Goal: Task Accomplishment & Management: Manage account settings

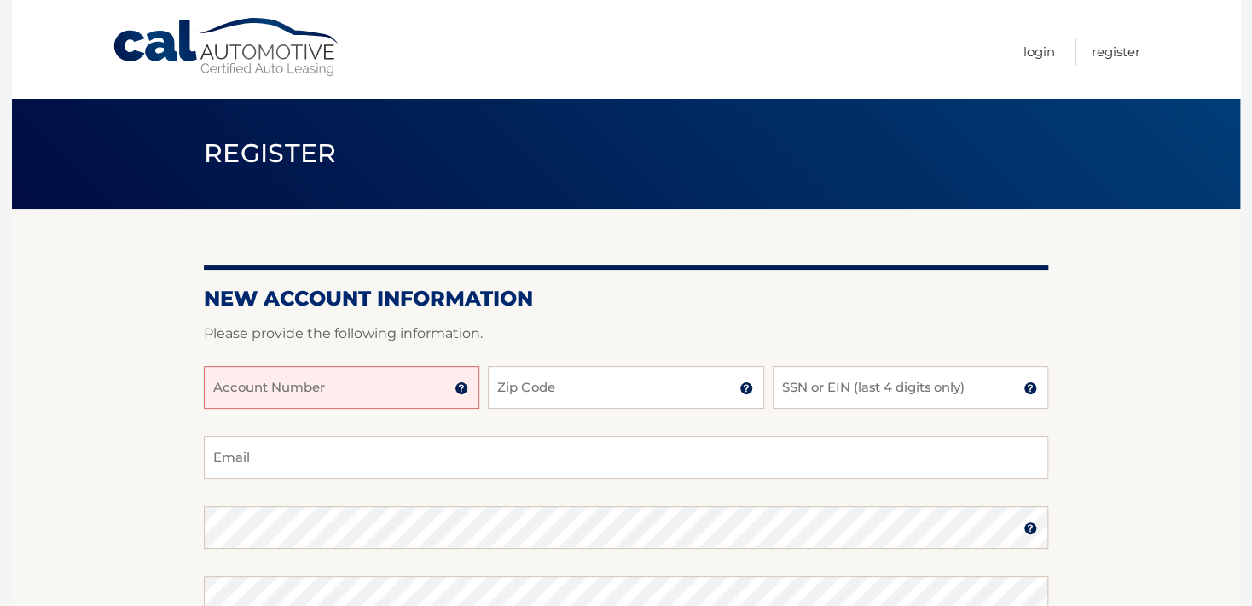
click at [291, 391] on input "Account Number" at bounding box center [341, 387] width 275 height 43
type input "44456000939"
click at [587, 388] on input "Zip Code" at bounding box center [625, 387] width 275 height 43
type input "10710"
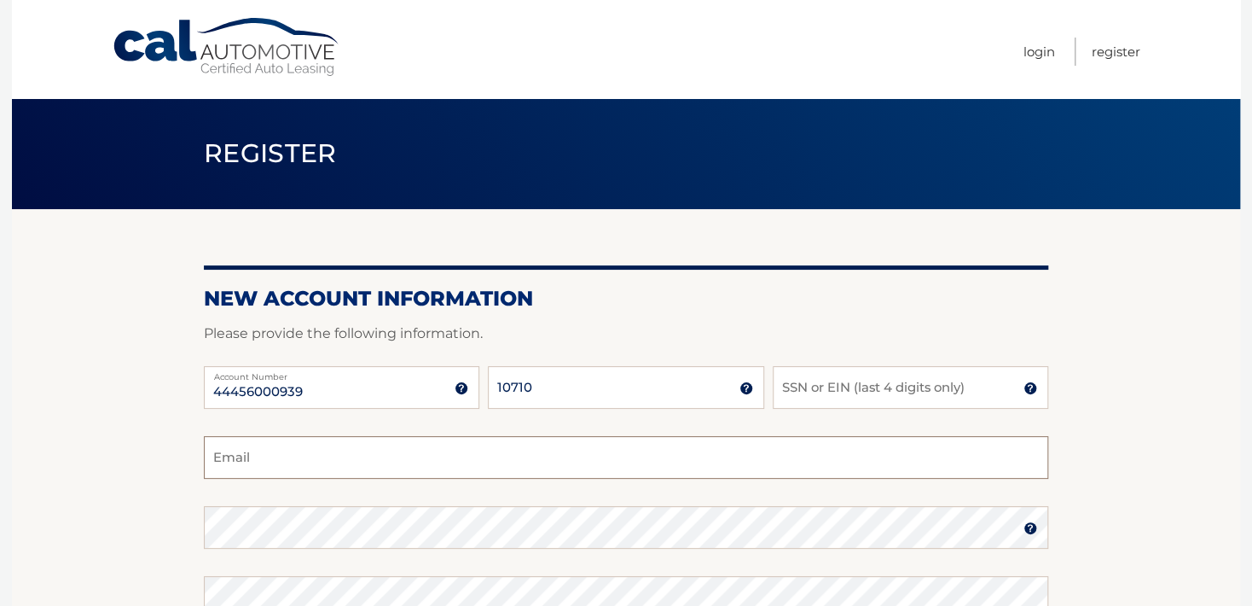
type input "sean733@hotmail.com"
click at [812, 385] on input "SSN or EIN (last 4 digits only)" at bounding box center [910, 387] width 275 height 43
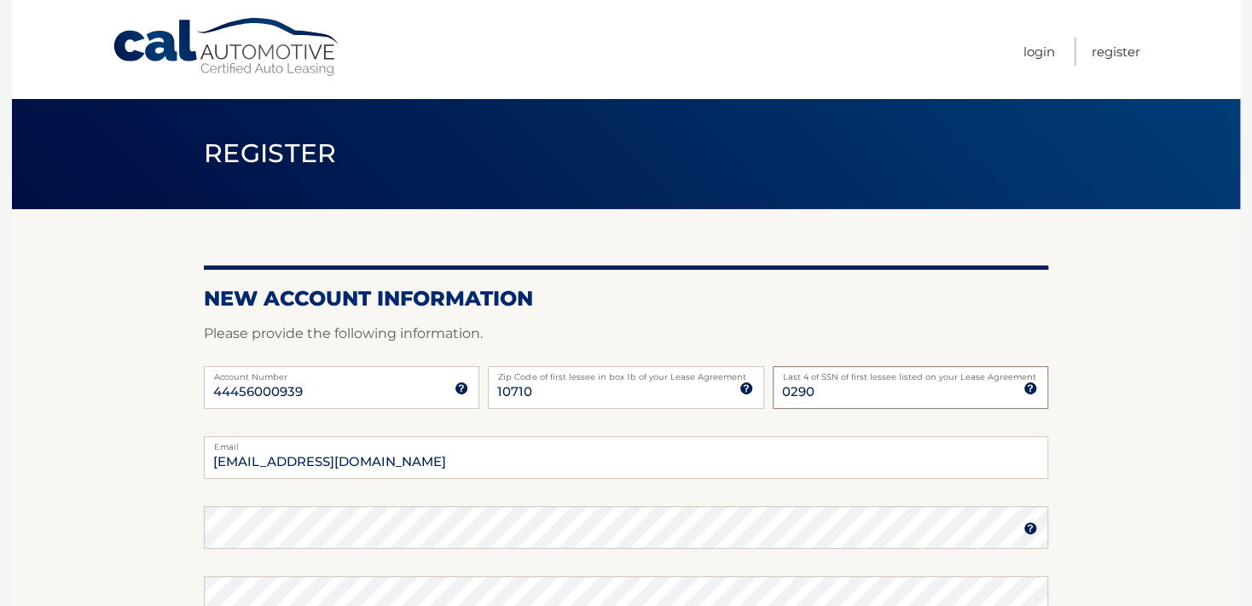
type input "0290"
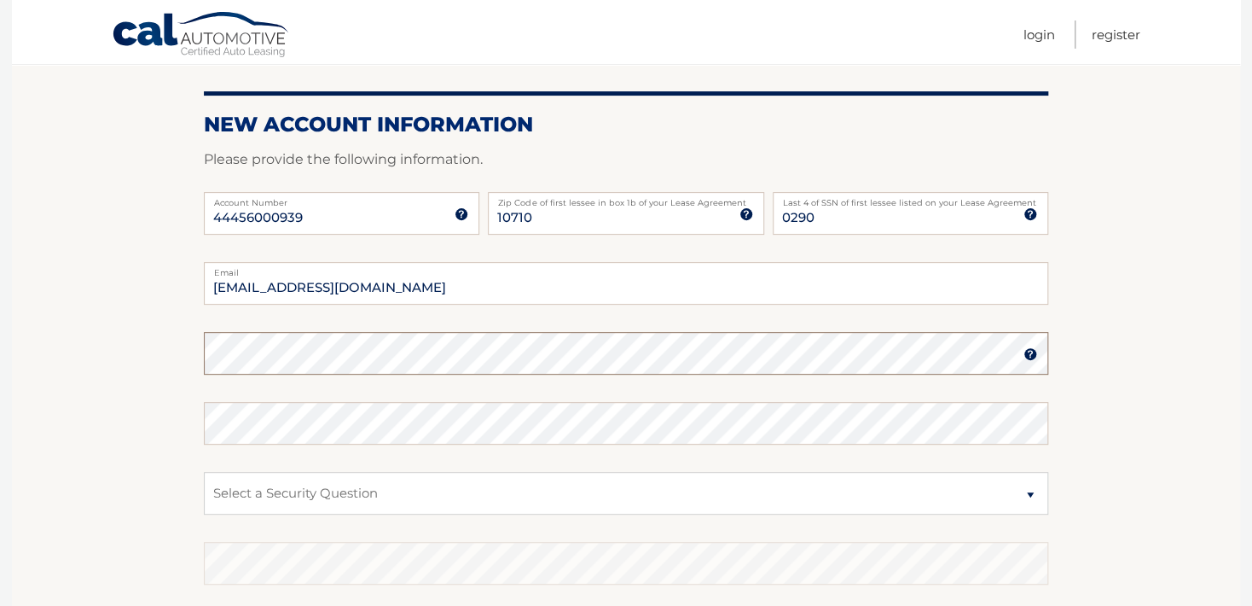
scroll to position [191, 0]
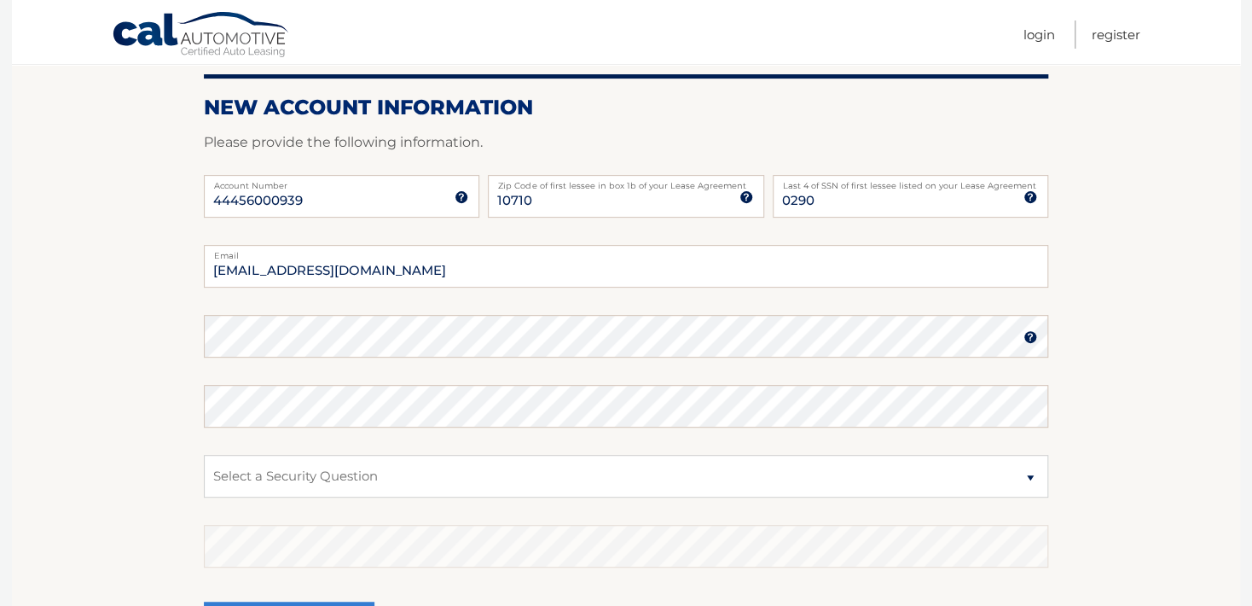
click at [1032, 334] on img at bounding box center [1030, 337] width 14 height 14
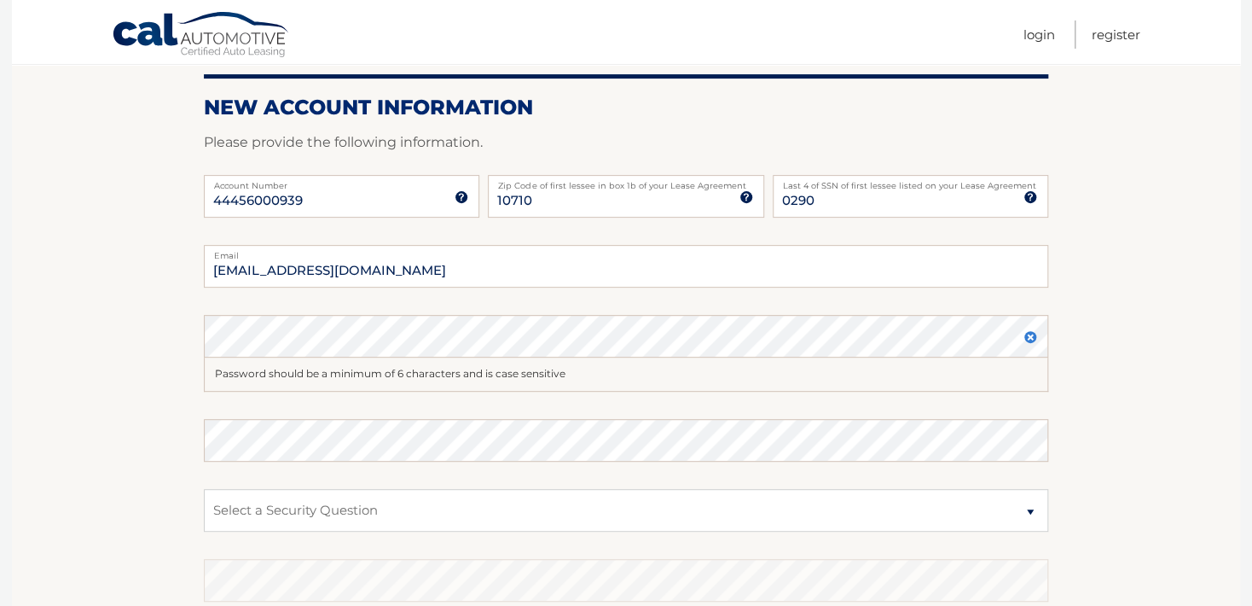
click at [1032, 334] on img at bounding box center [1030, 337] width 14 height 14
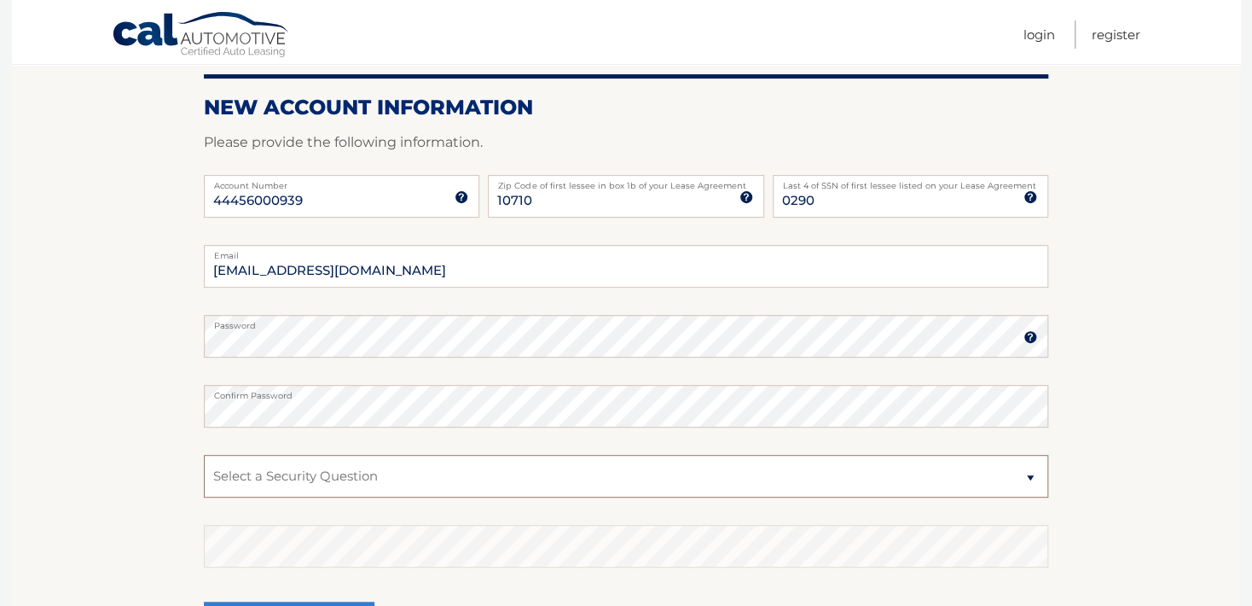
click at [247, 472] on select "Select a Security Question What was the name of your elementary school? What is…" at bounding box center [626, 476] width 844 height 43
select select "1"
click at [204, 455] on select "Select a Security Question What was the name of your elementary school? What is…" at bounding box center [626, 476] width 844 height 43
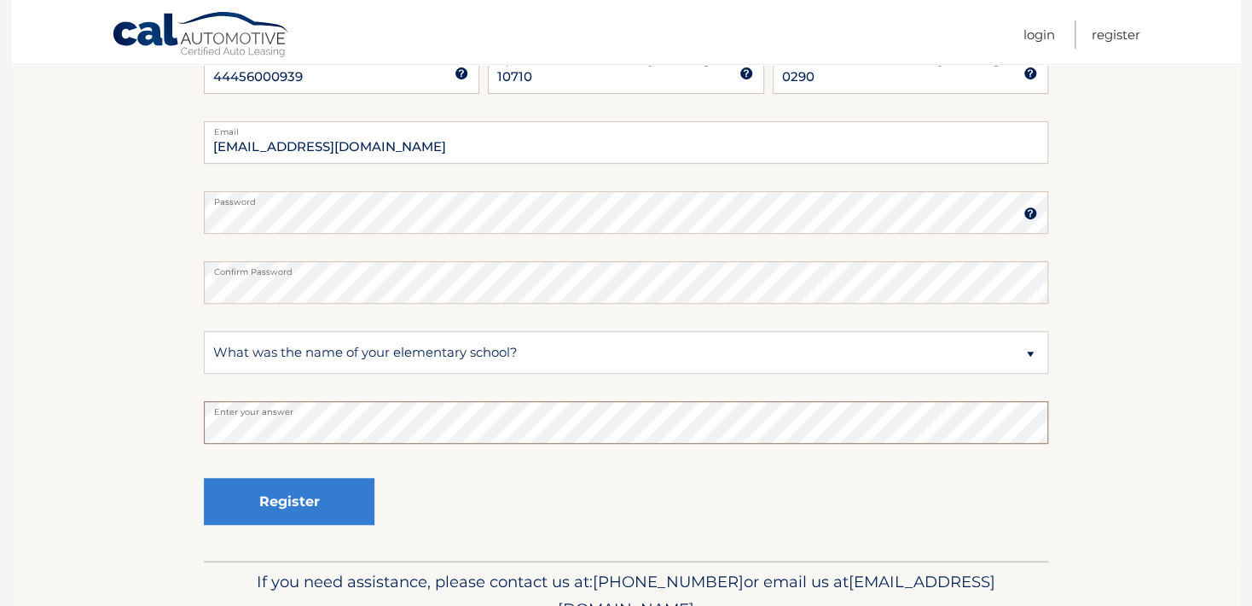
scroll to position [320, 0]
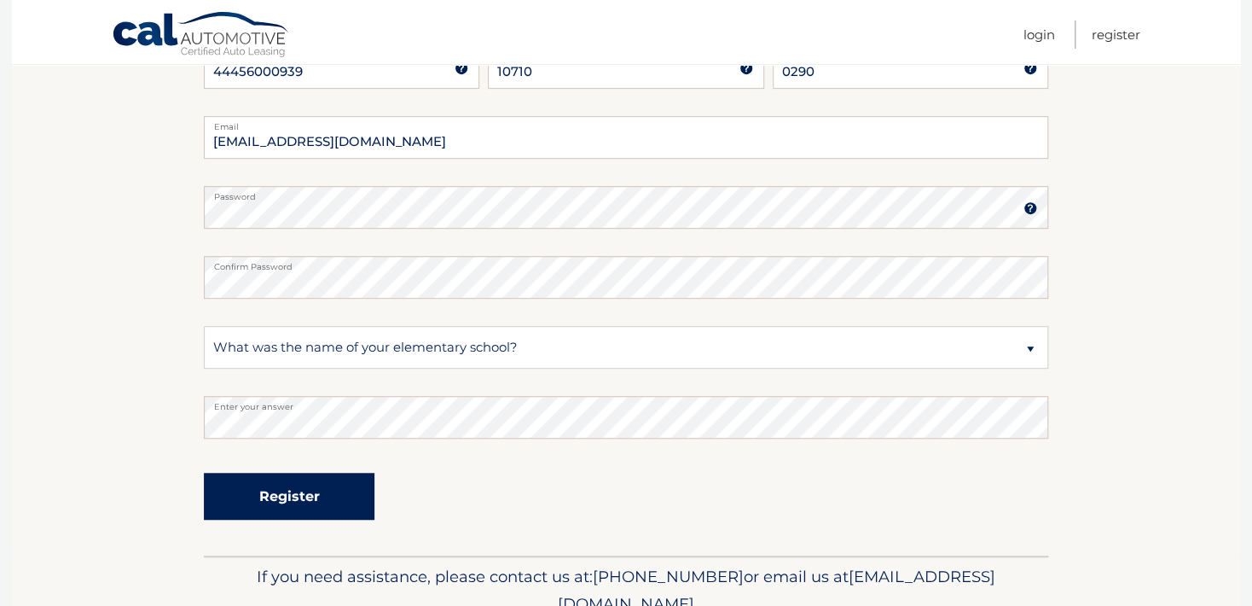
click at [285, 498] on button "Register" at bounding box center [289, 495] width 171 height 47
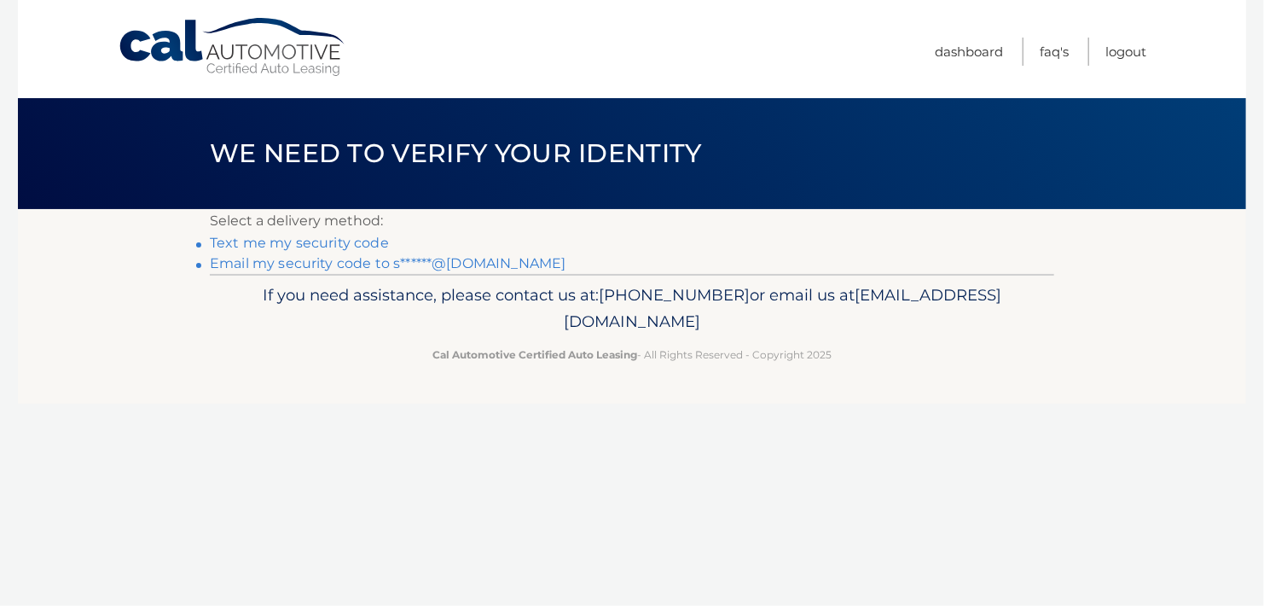
click at [298, 244] on link "Text me my security code" at bounding box center [299, 243] width 179 height 16
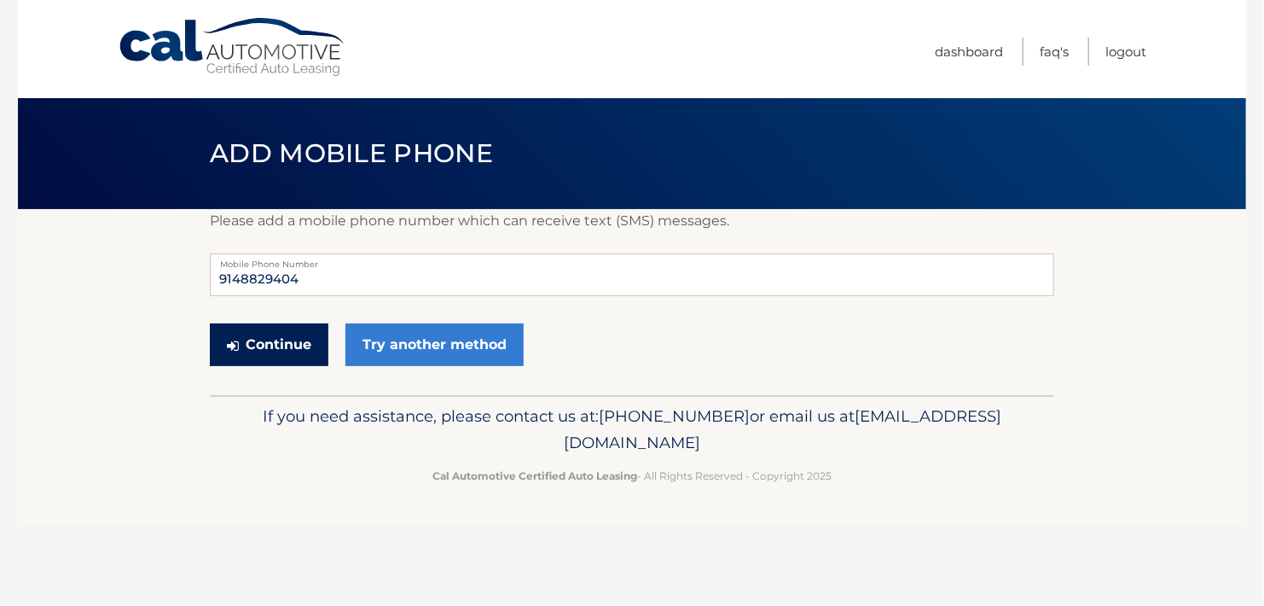
click at [278, 346] on button "Continue" at bounding box center [269, 344] width 119 height 43
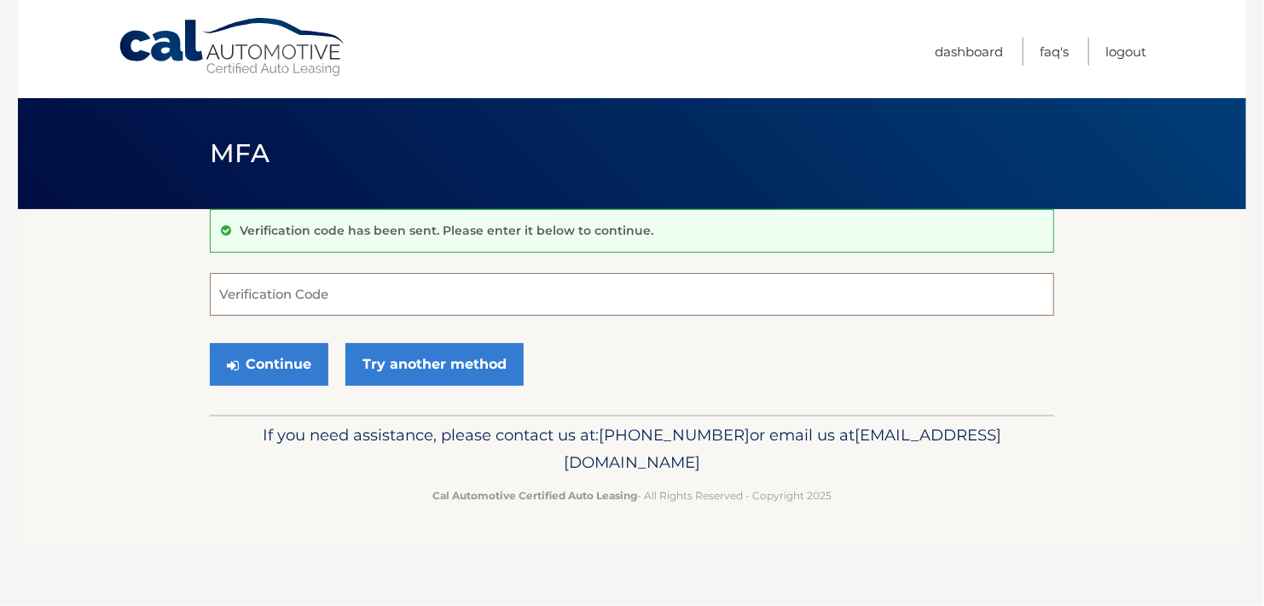
click at [240, 293] on input "Verification Code" at bounding box center [632, 294] width 844 height 43
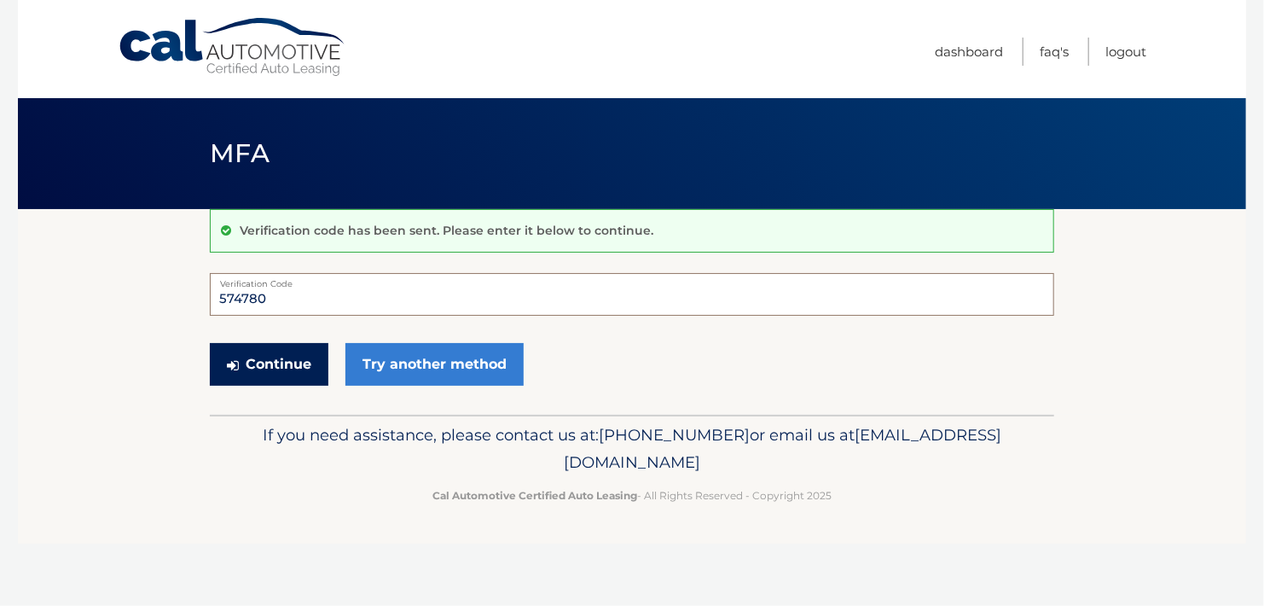
type input "574780"
click at [263, 364] on button "Continue" at bounding box center [269, 364] width 119 height 43
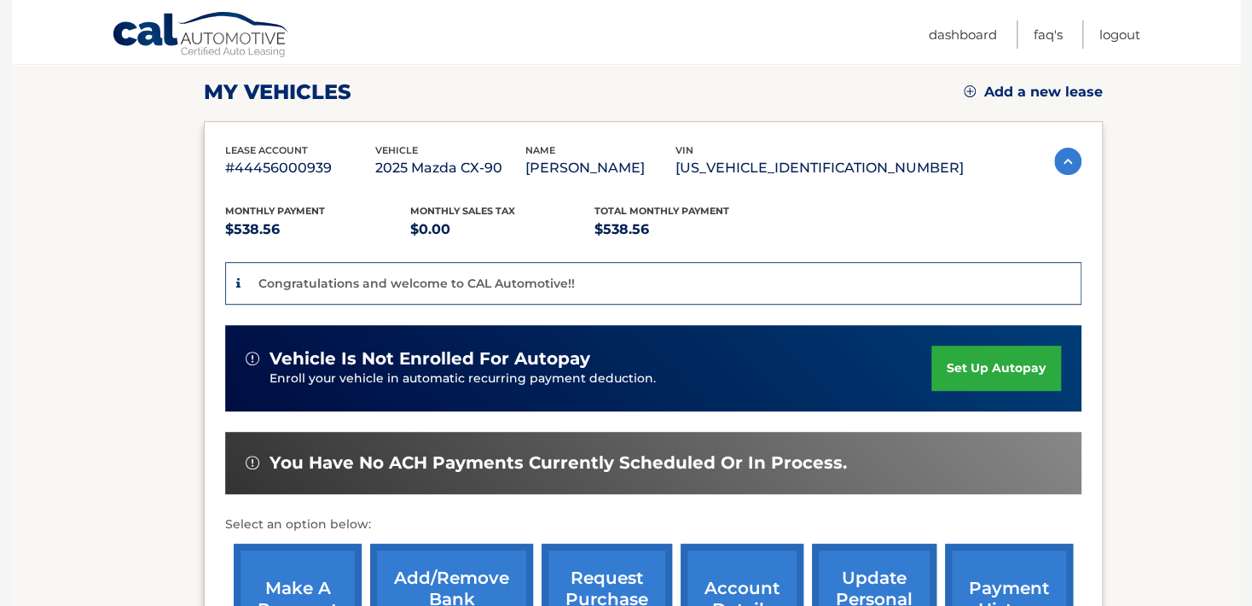
scroll to position [235, 0]
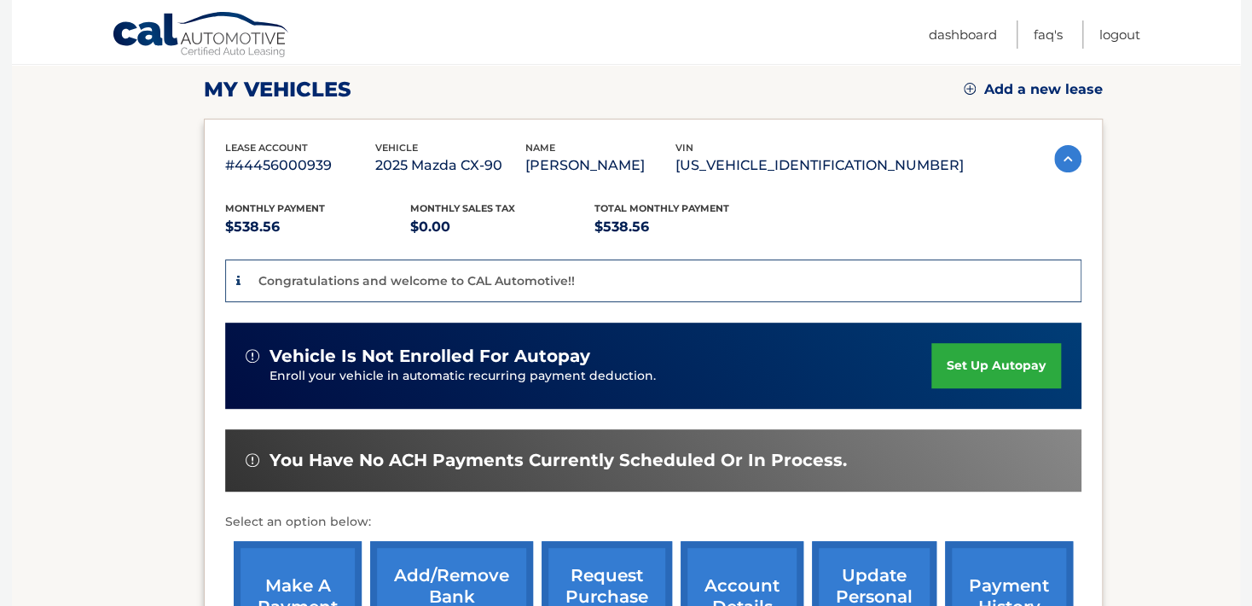
click at [982, 361] on link "set up autopay" at bounding box center [996, 365] width 130 height 45
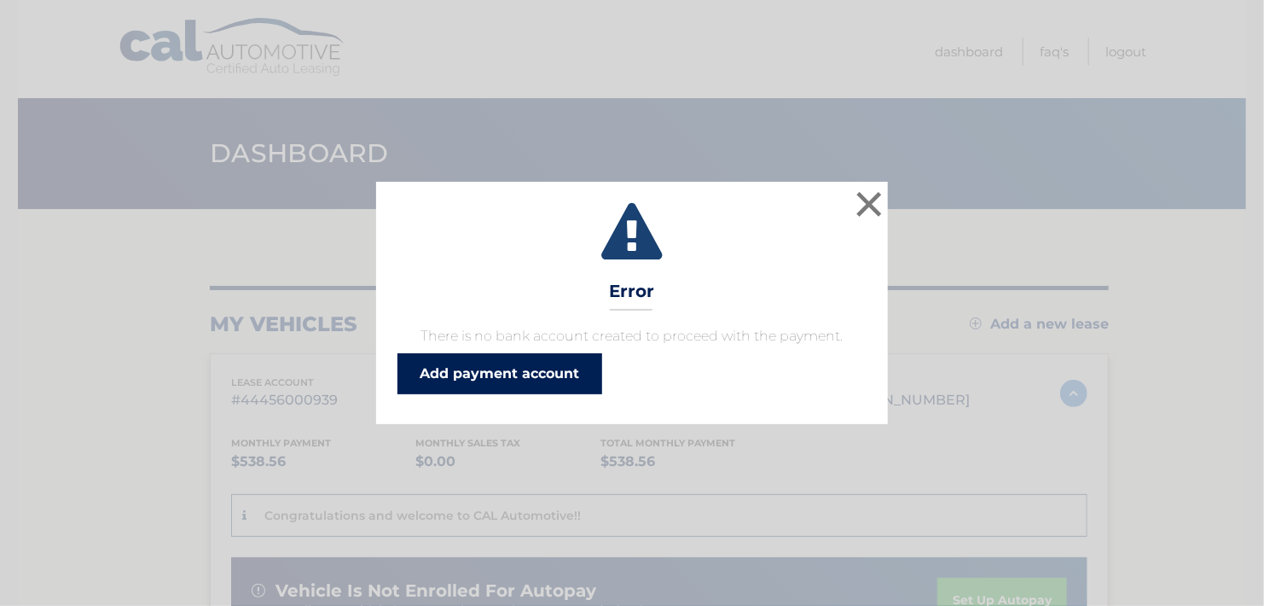
click at [479, 374] on link "Add payment account" at bounding box center [499, 373] width 205 height 41
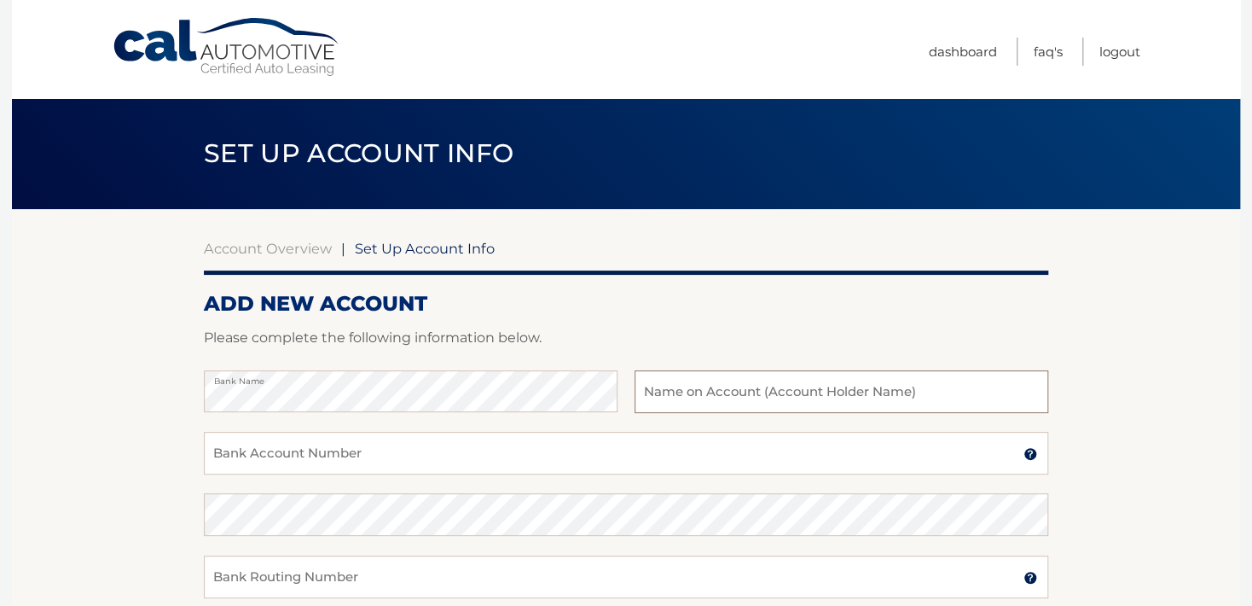
click at [659, 396] on input "text" at bounding box center [842, 391] width 414 height 43
type input "Karen C McGrail Sean L McGrail"
click at [226, 458] on input "Bank Account Number" at bounding box center [626, 453] width 844 height 43
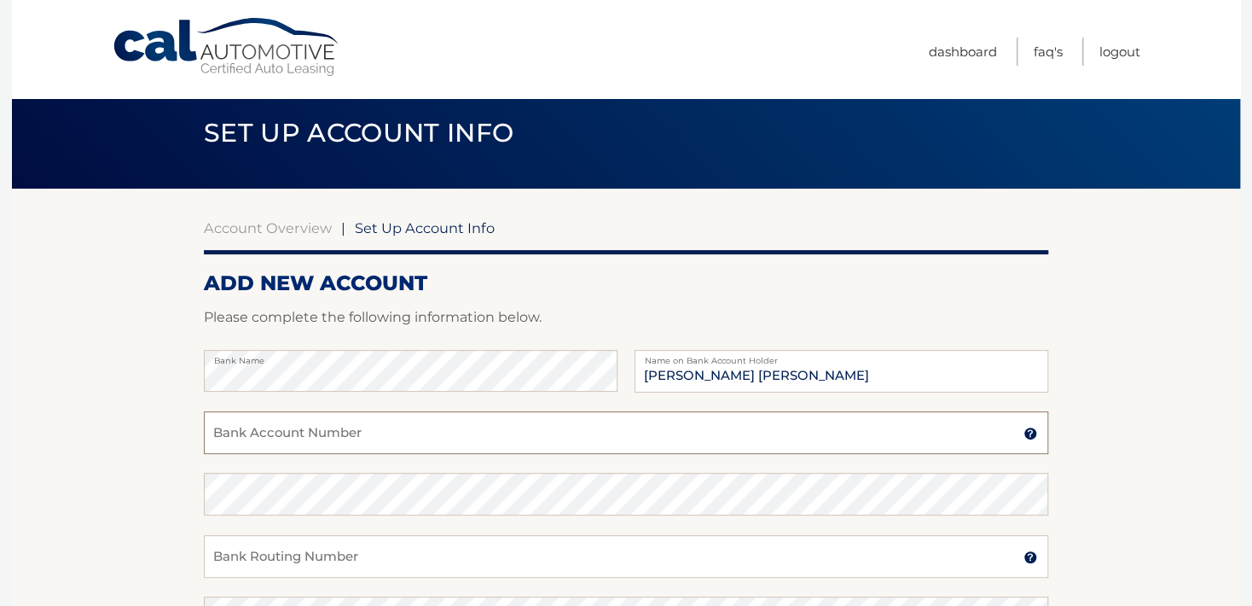
scroll to position [42, 0]
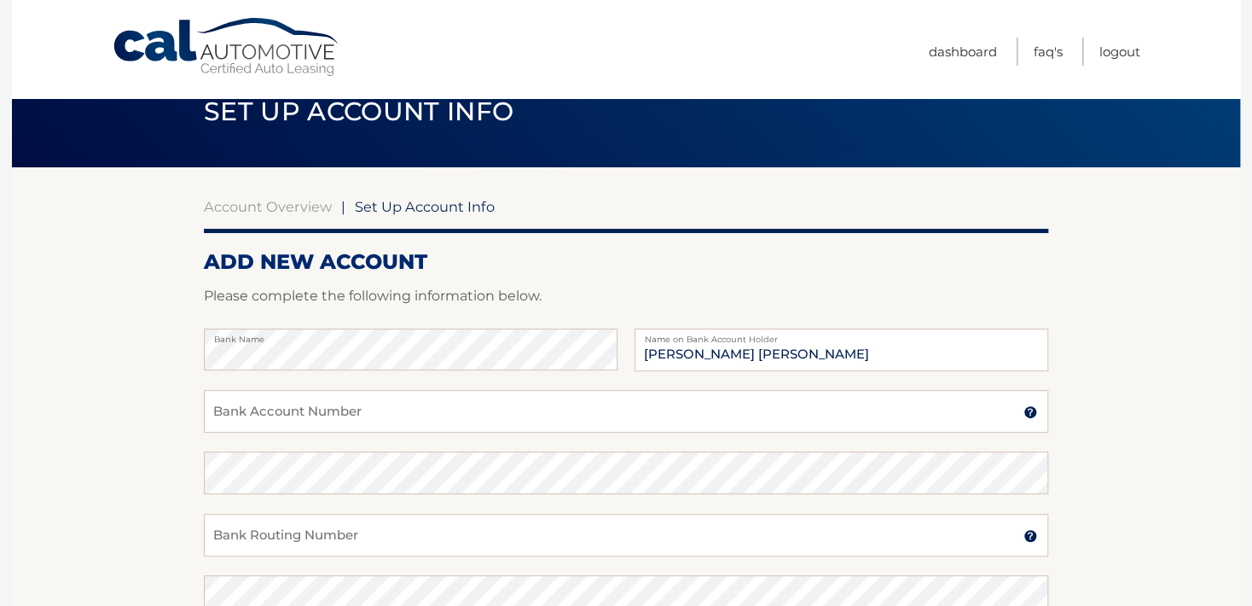
click at [1032, 411] on img at bounding box center [1030, 412] width 14 height 14
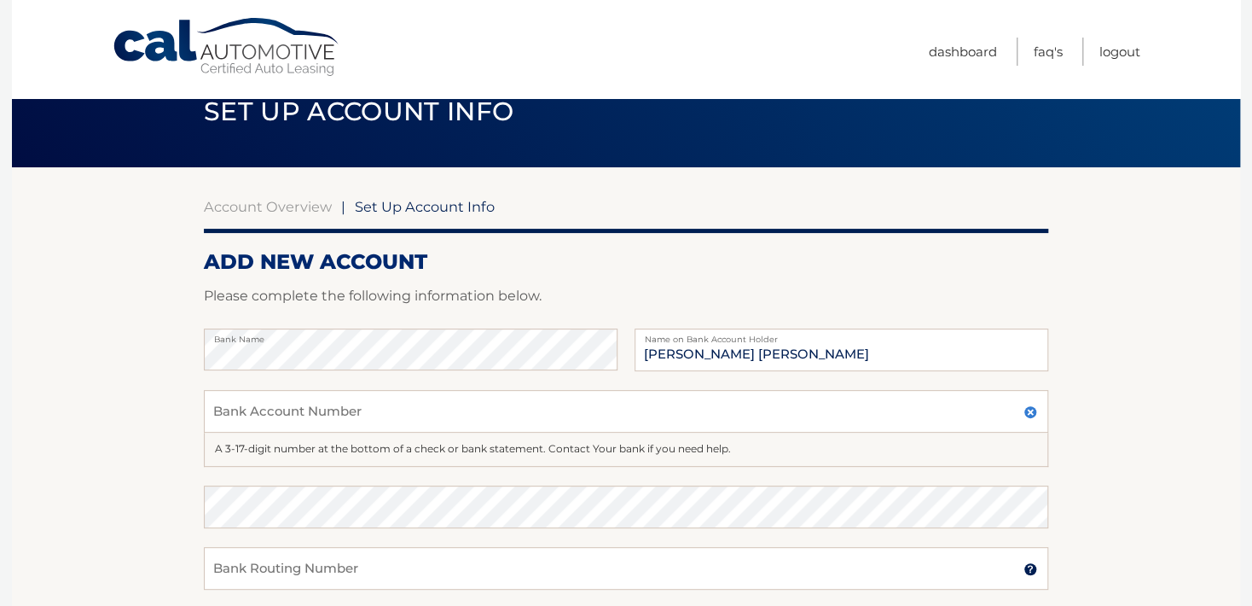
click at [1032, 411] on img at bounding box center [1030, 412] width 14 height 14
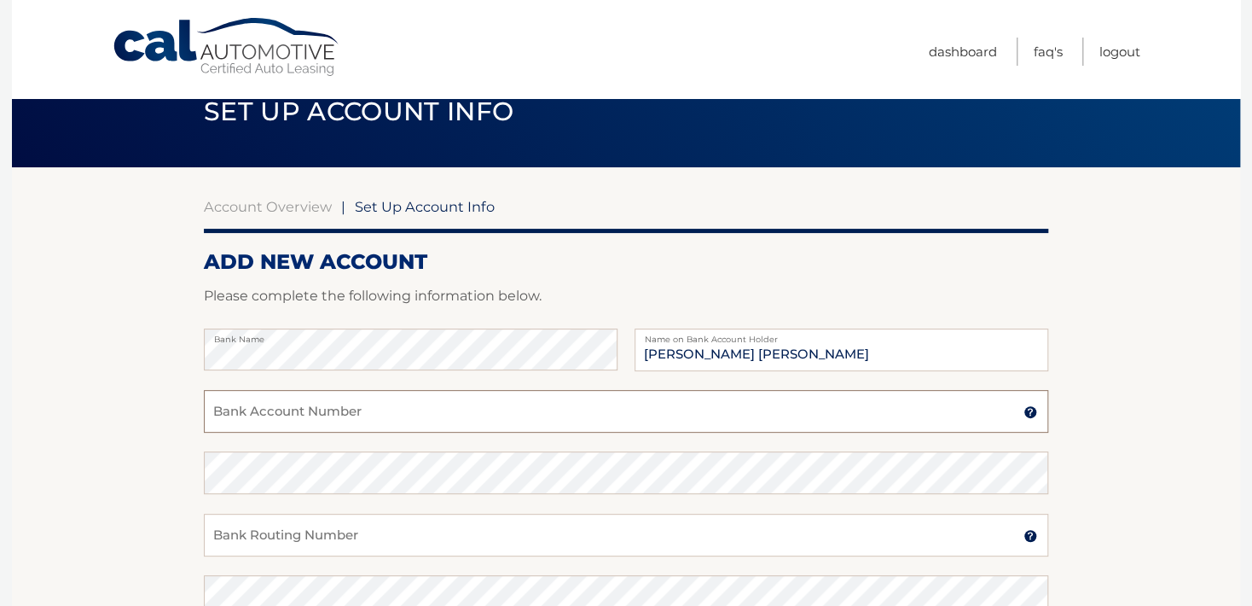
click at [220, 410] on input "Bank Account Number" at bounding box center [626, 411] width 844 height 43
click at [1026, 533] on img at bounding box center [1030, 536] width 14 height 14
click at [233, 411] on input "Bank Account Number" at bounding box center [626, 411] width 844 height 43
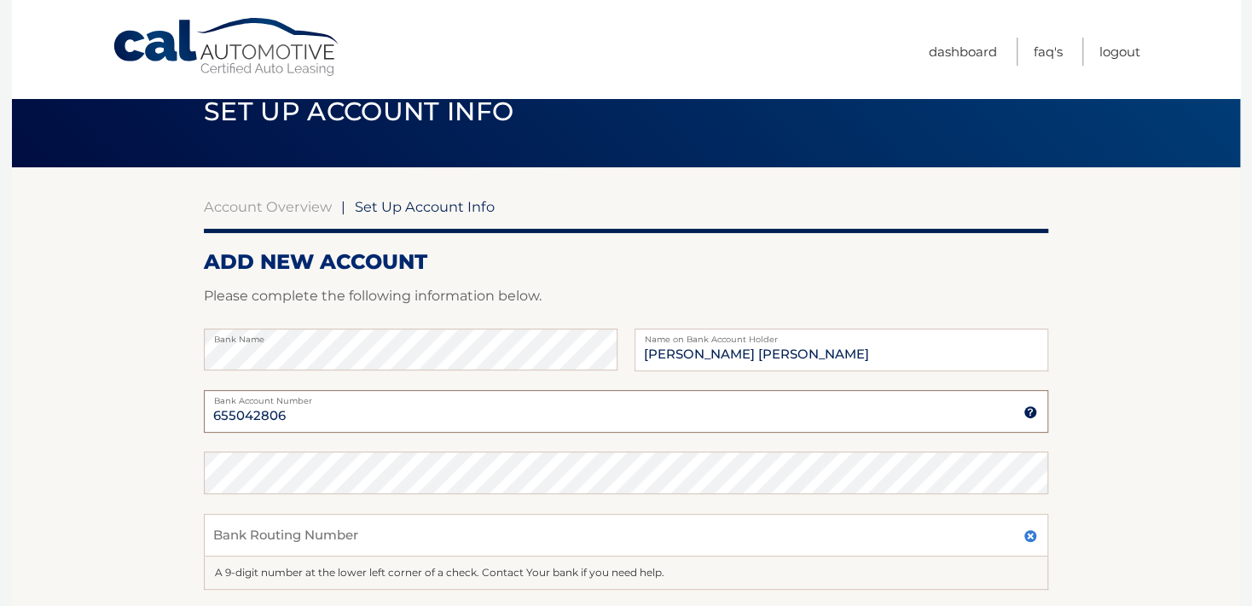
type input "655042806"
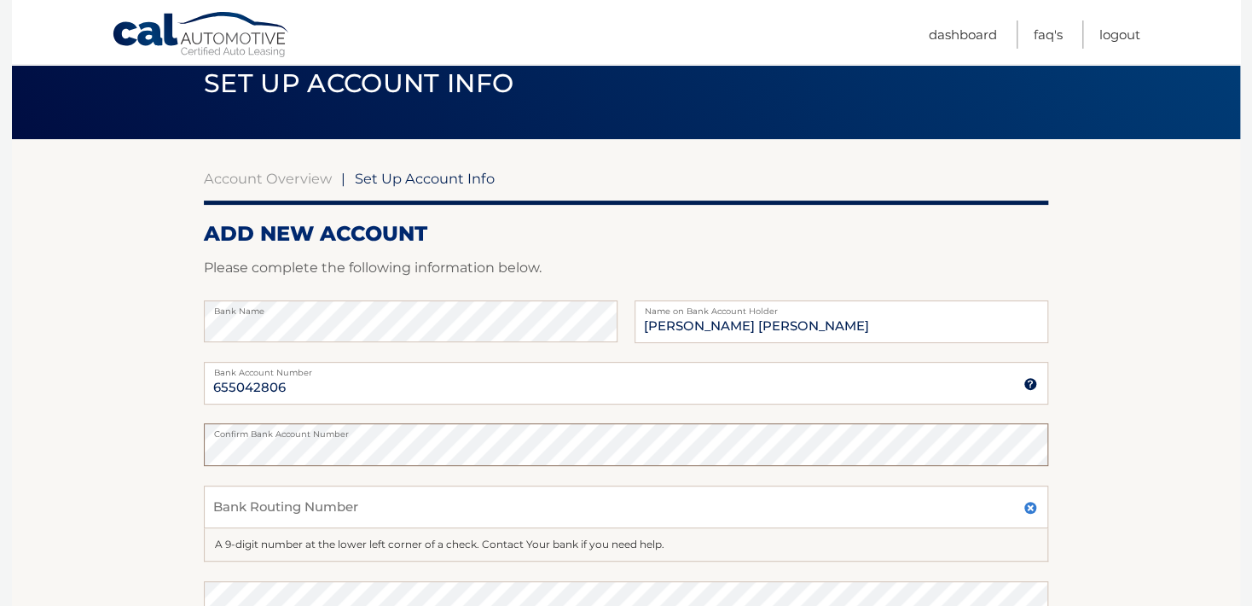
scroll to position [84, 0]
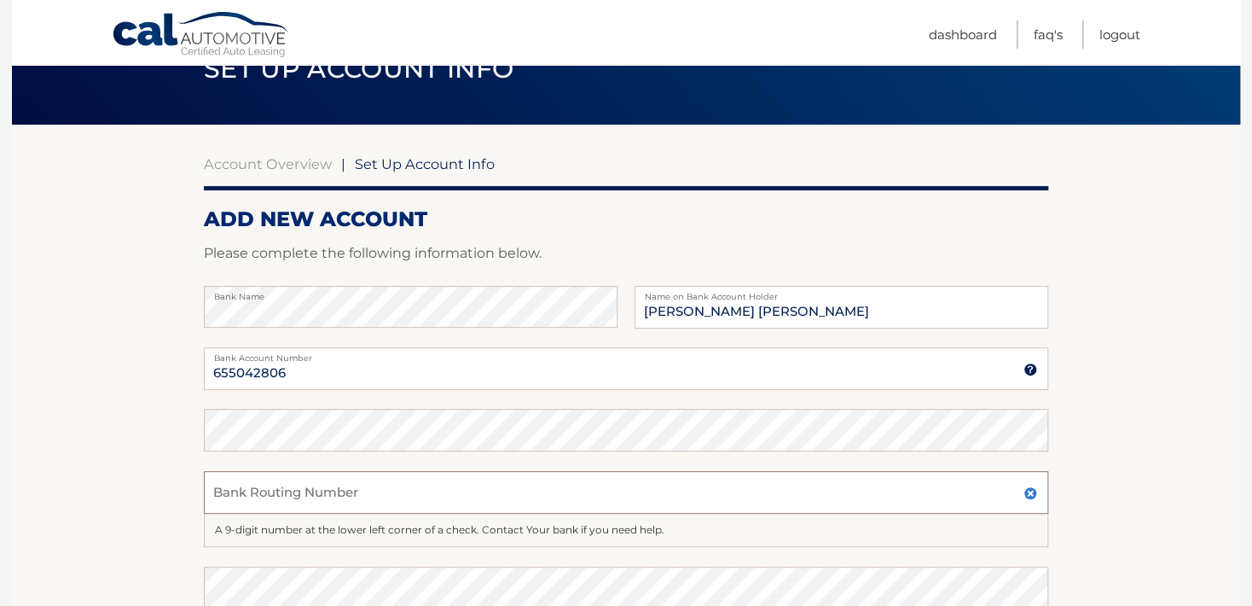
click at [224, 501] on input "Bank Routing Number" at bounding box center [626, 492] width 844 height 43
paste input "021001088"
type input "021001088"
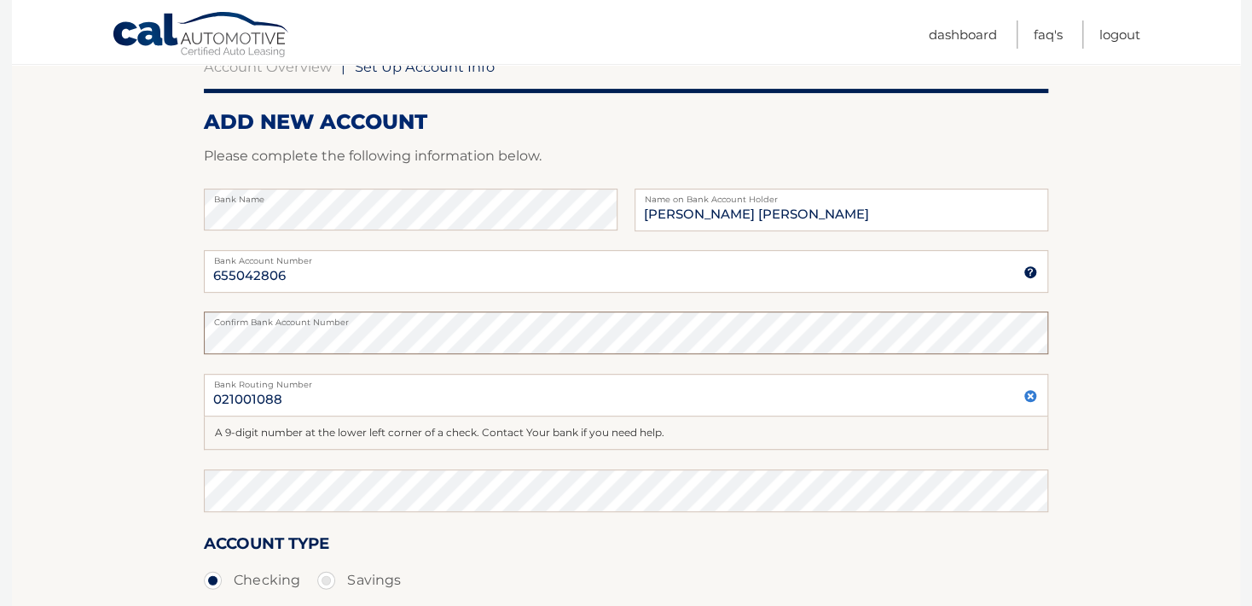
scroll to position [191, 0]
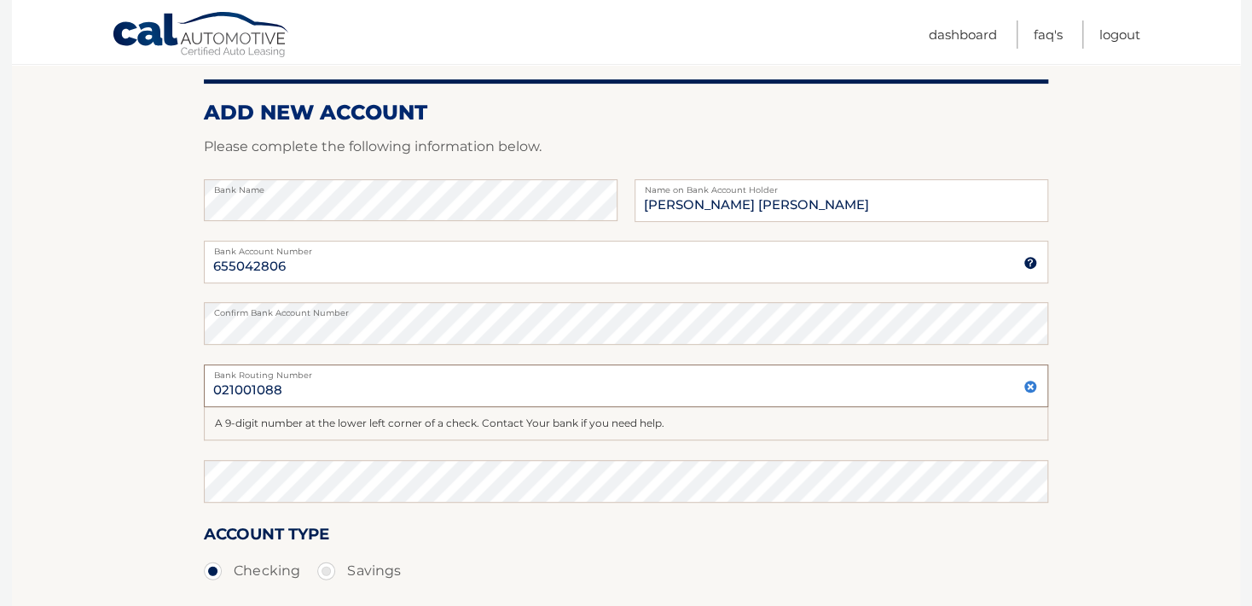
click at [292, 393] on input "021001088" at bounding box center [626, 385] width 844 height 43
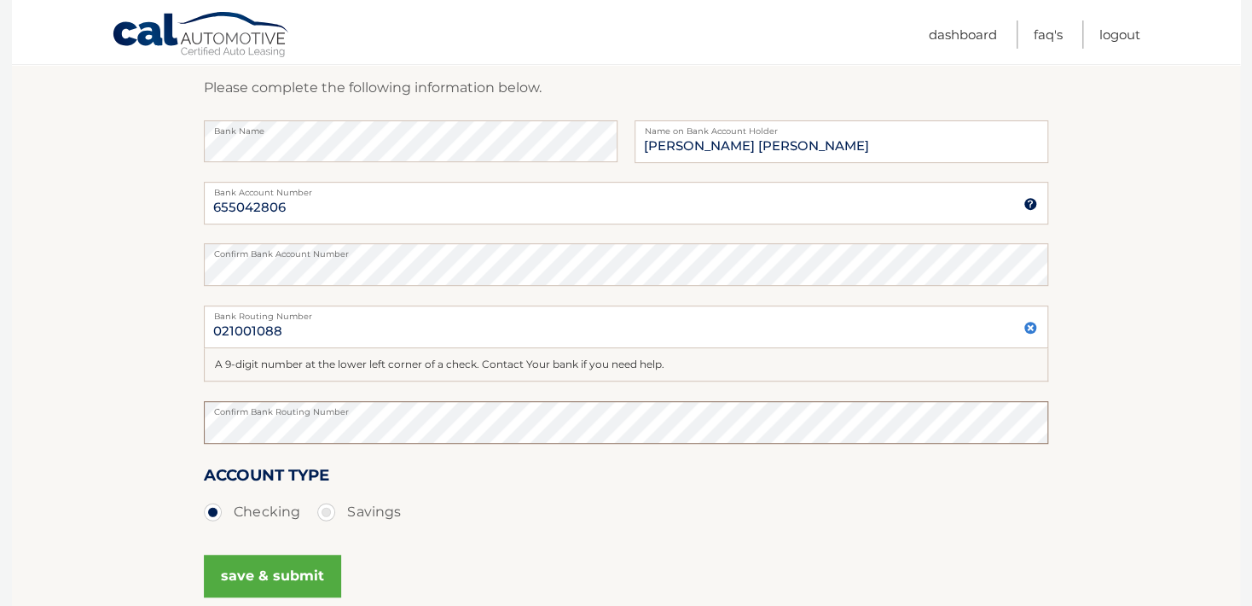
scroll to position [267, 0]
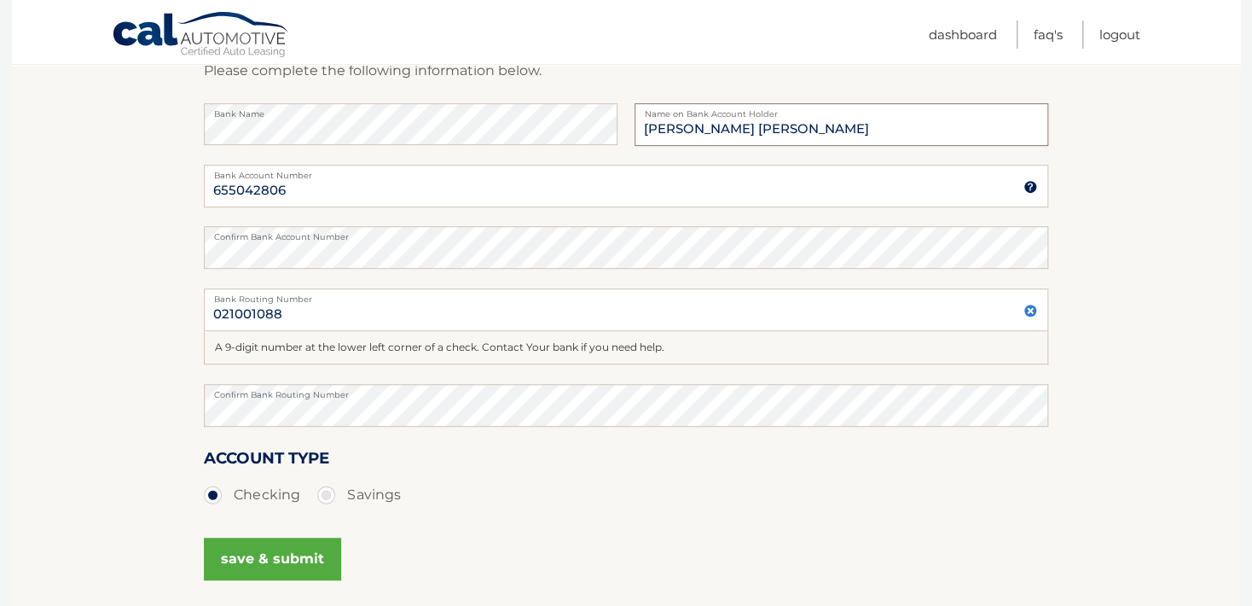
click at [749, 130] on input "Karen C McGrail Sean L McGrail" at bounding box center [842, 124] width 414 height 43
type input "Karen C McGrail Sean L McGrail"
click at [265, 553] on button "save & submit" at bounding box center [272, 558] width 137 height 43
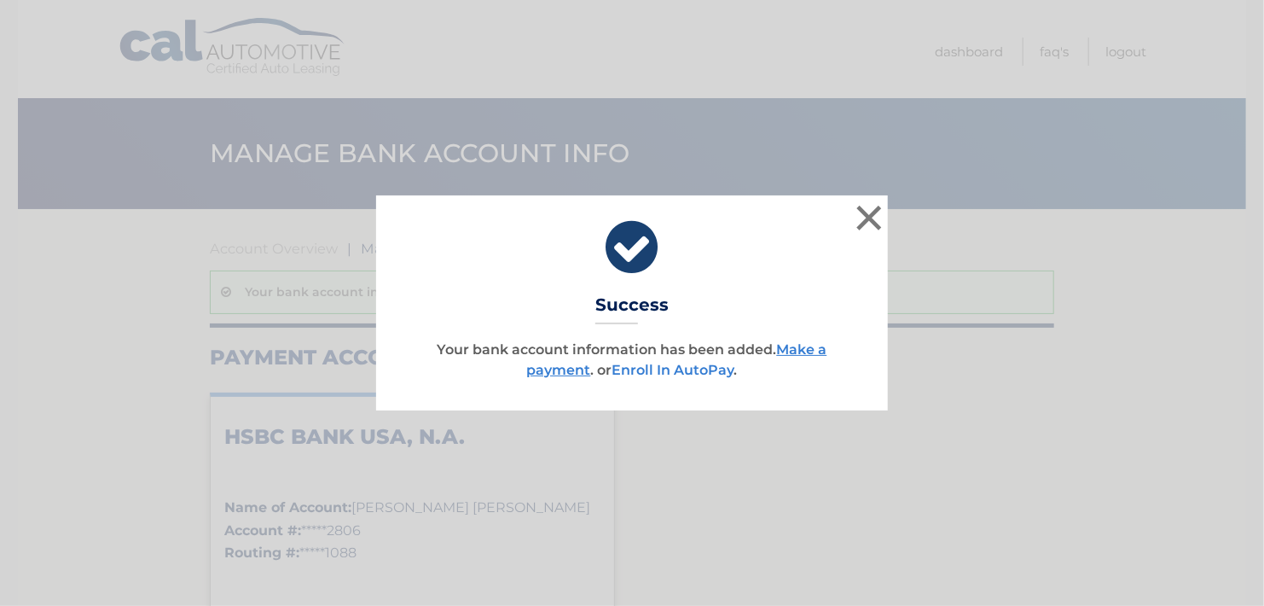
click at [665, 368] on link "Enroll In AutoPay" at bounding box center [673, 370] width 122 height 16
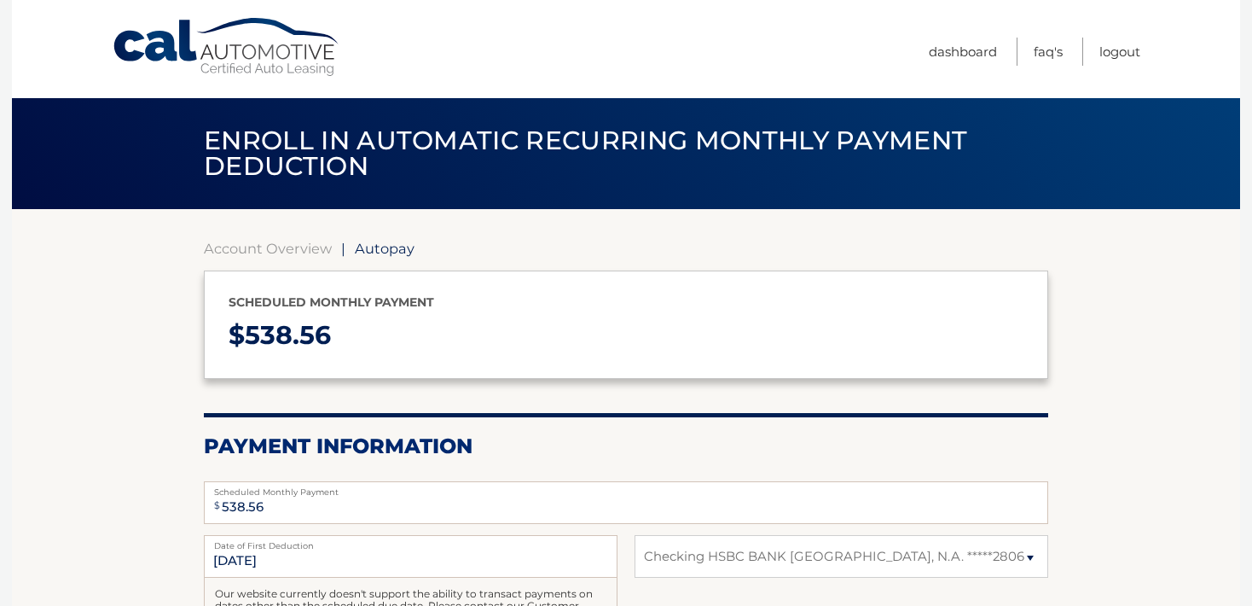
select select "ZWUyZTE3MDAtMDZiYS00OGEzLThhZWEtMzA0ZmM3YjdjMmVl"
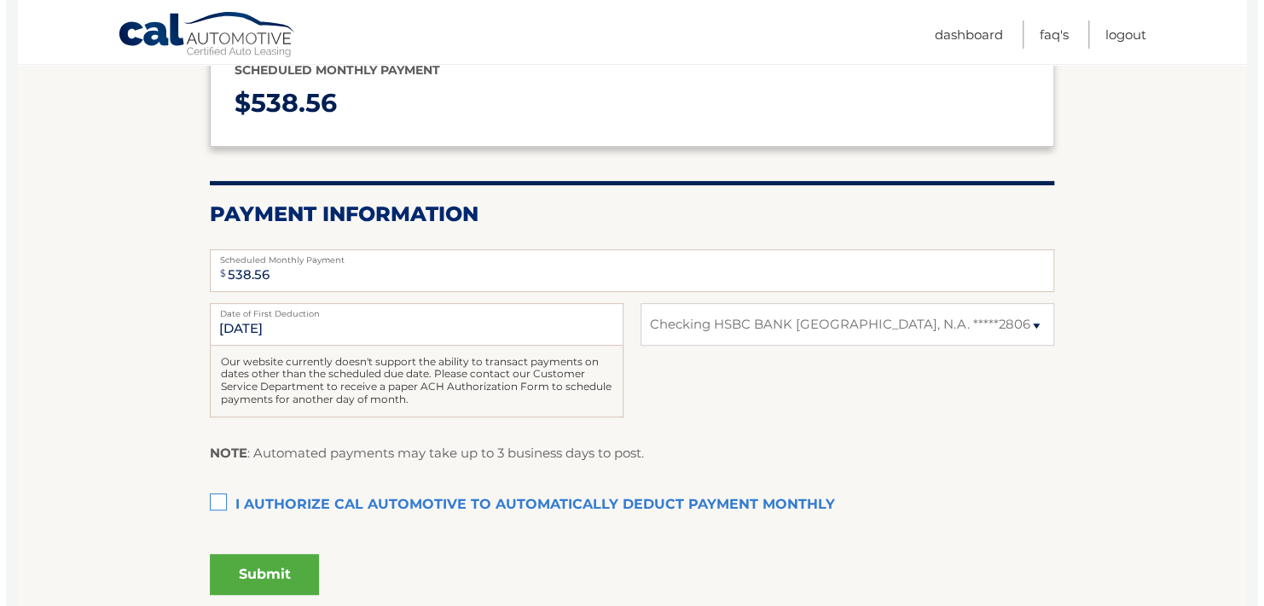
scroll to position [256, 0]
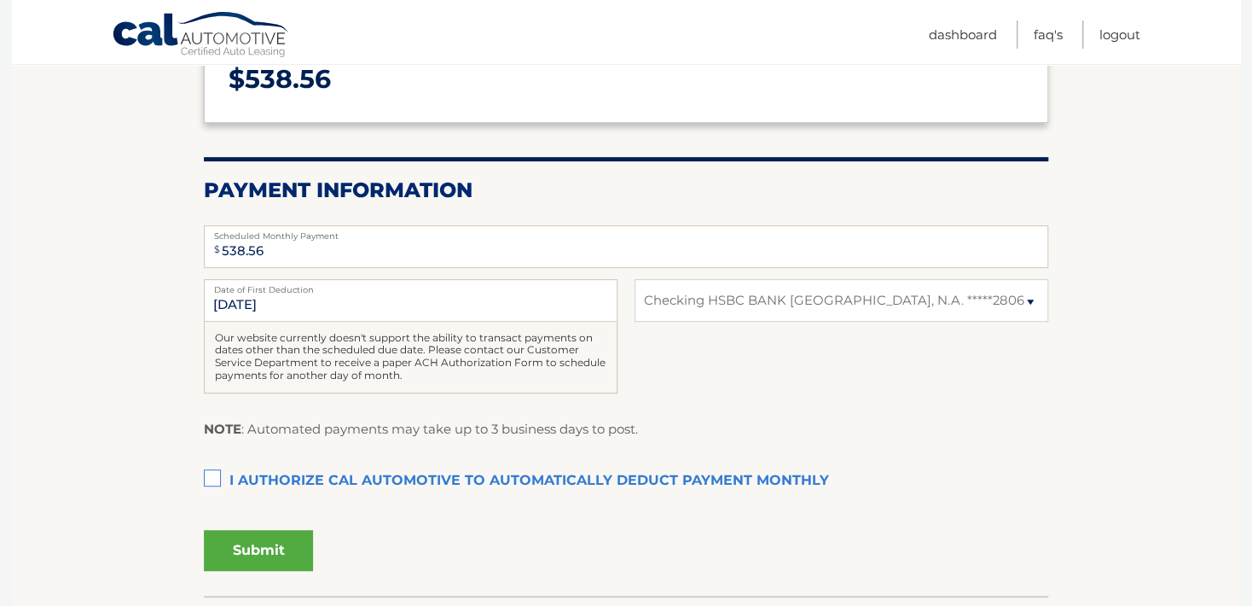
click at [213, 474] on label "I authorize cal automotive to automatically deduct payment monthly This checkbo…" at bounding box center [626, 481] width 844 height 34
click at [0, 0] on input "I authorize cal automotive to automatically deduct payment monthly This checkbo…" at bounding box center [0, 0] width 0 height 0
click at [260, 548] on button "Submit" at bounding box center [258, 550] width 109 height 41
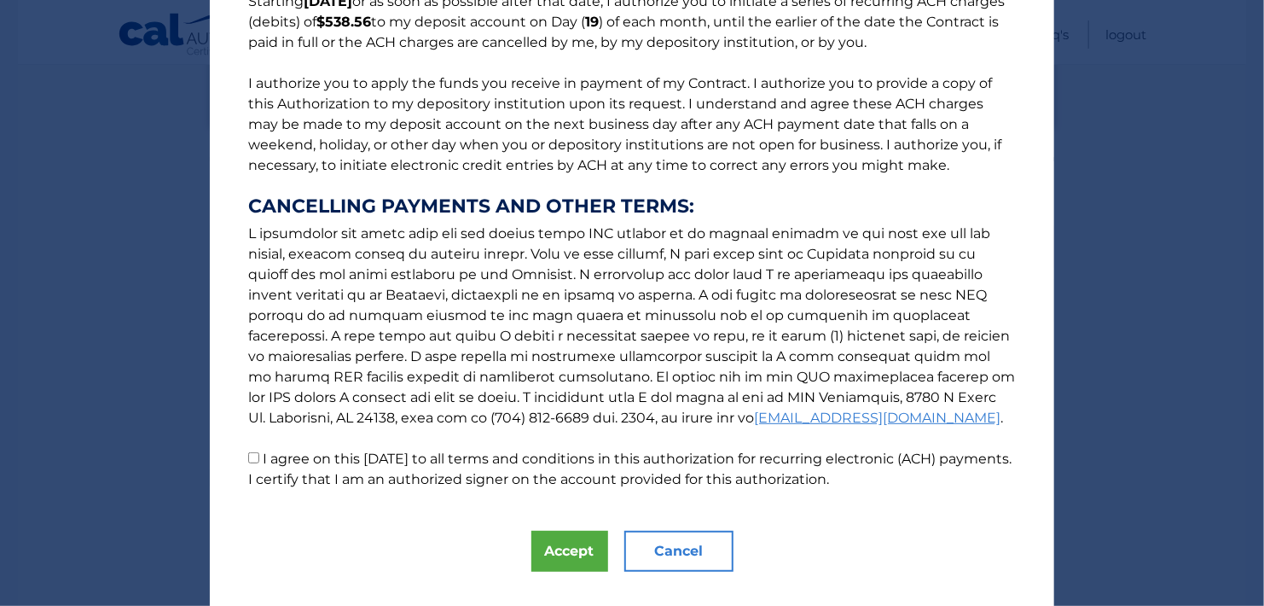
scroll to position [170, 0]
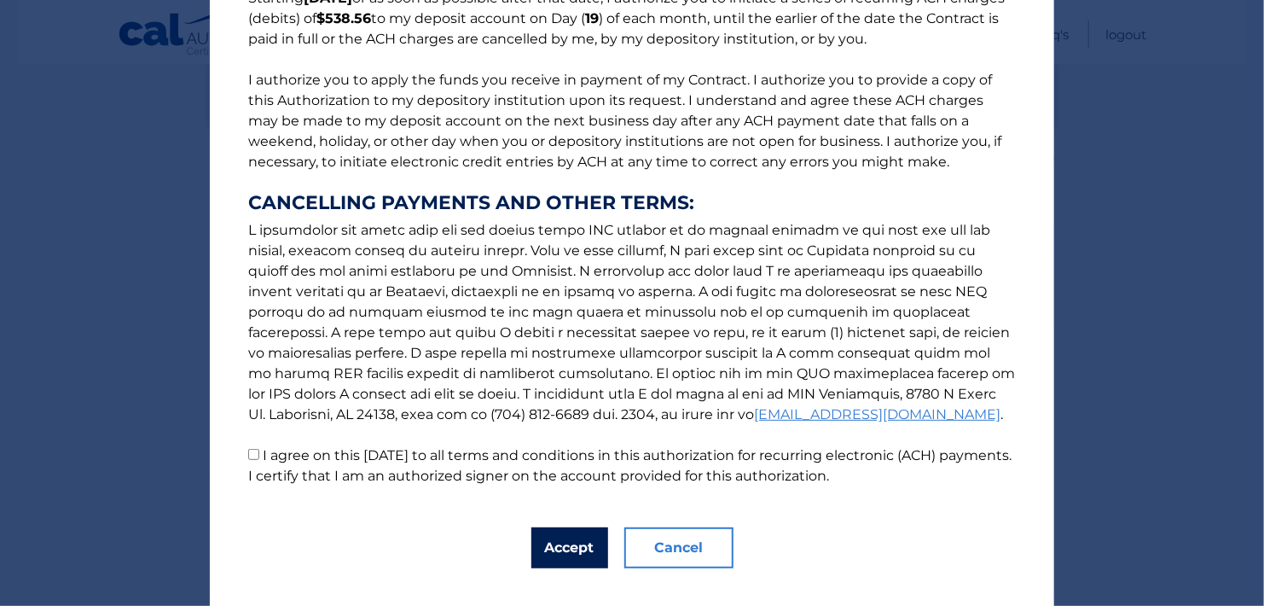
click at [564, 553] on button "Accept" at bounding box center [569, 547] width 77 height 41
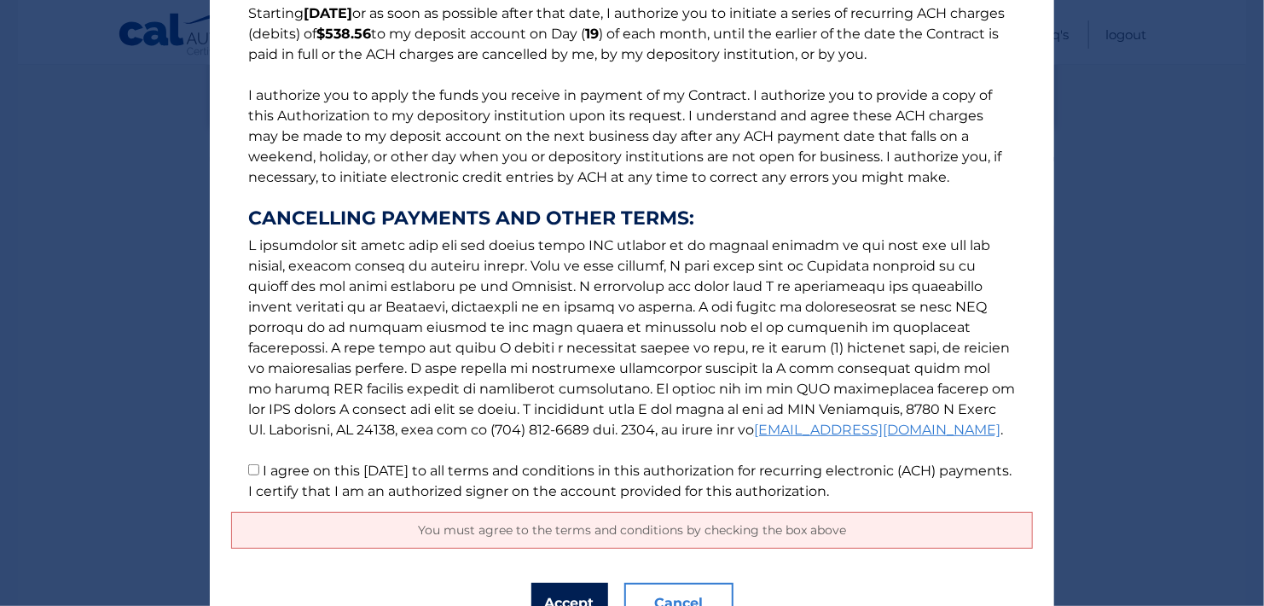
scroll to position [240, 0]
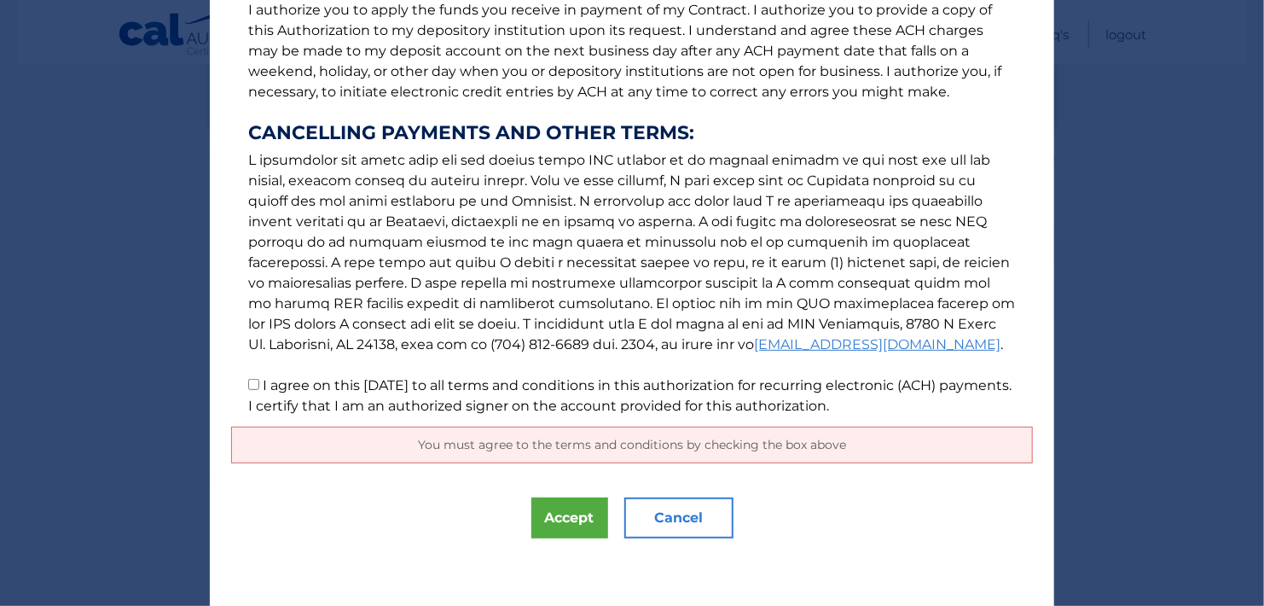
click at [248, 384] on input "I agree on this 09/05/2025 to all terms and conditions in this authorization fo…" at bounding box center [253, 384] width 11 height 11
checkbox input "true"
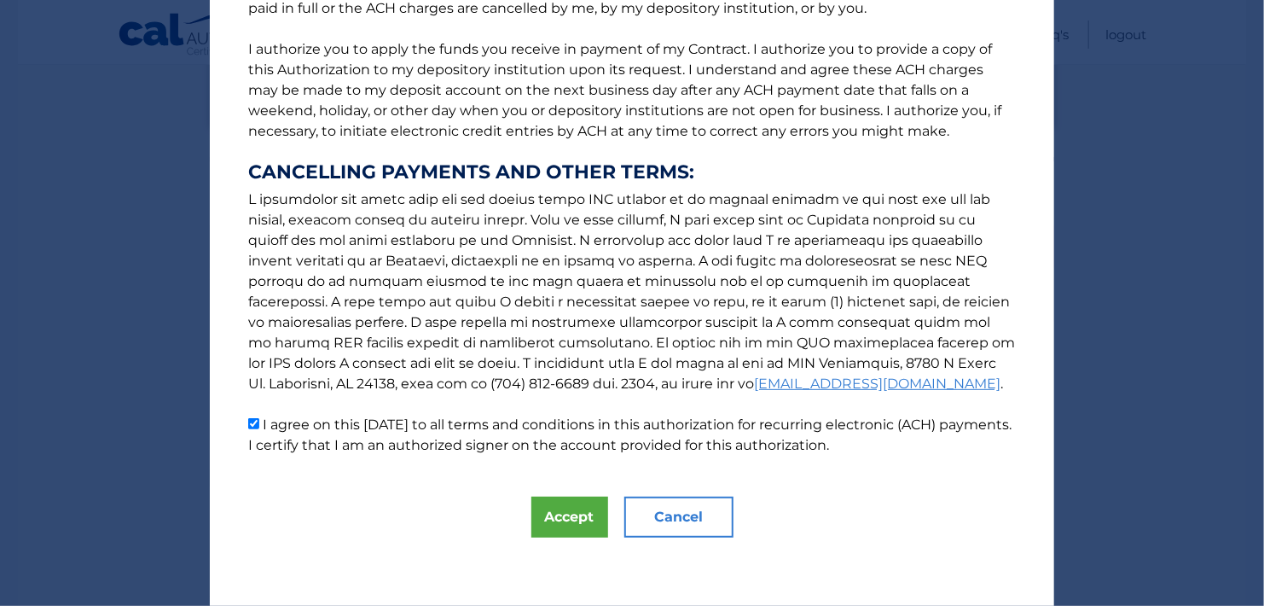
scroll to position [200, 0]
click at [544, 516] on button "Accept" at bounding box center [569, 517] width 77 height 41
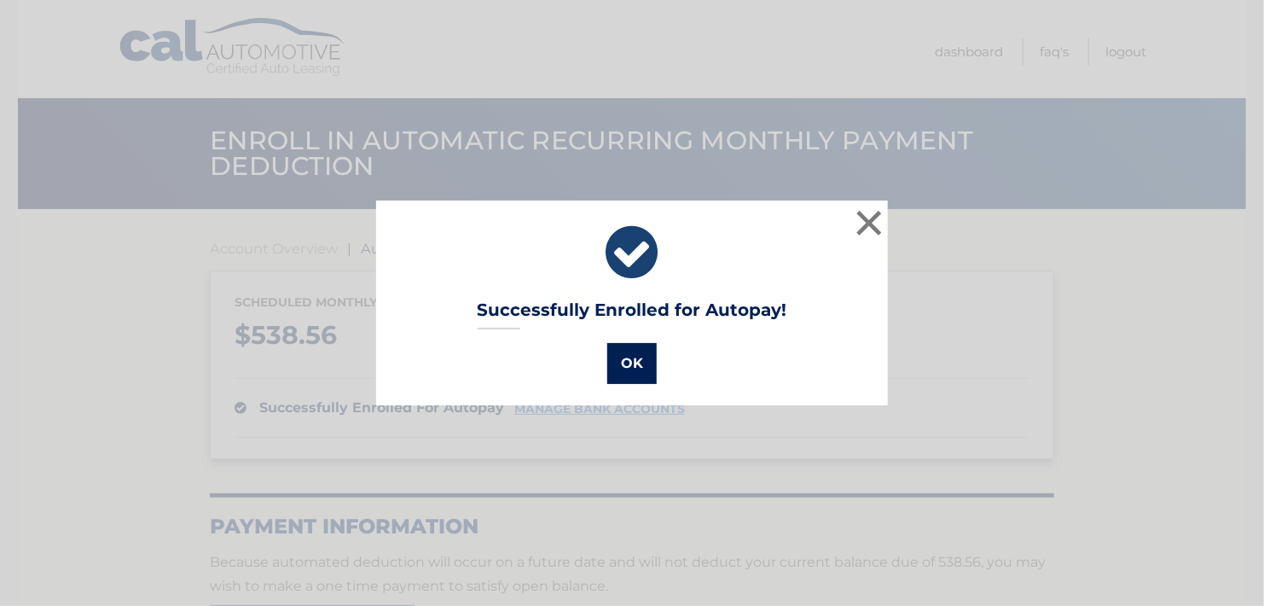
click at [620, 362] on button "OK" at bounding box center [631, 363] width 49 height 41
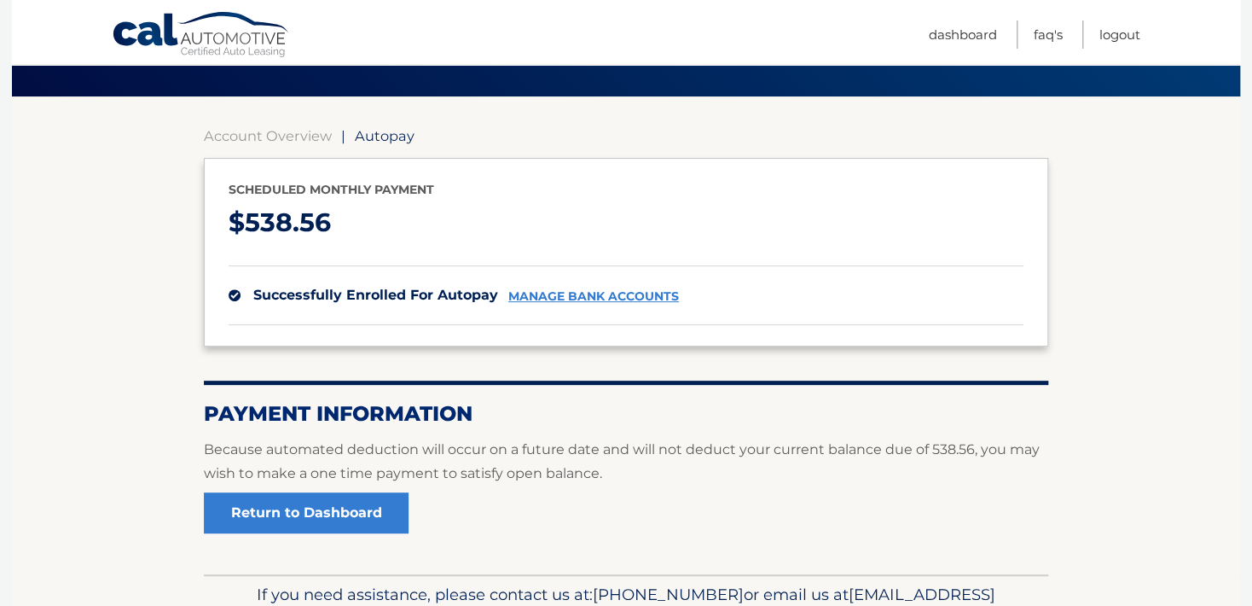
scroll to position [191, 0]
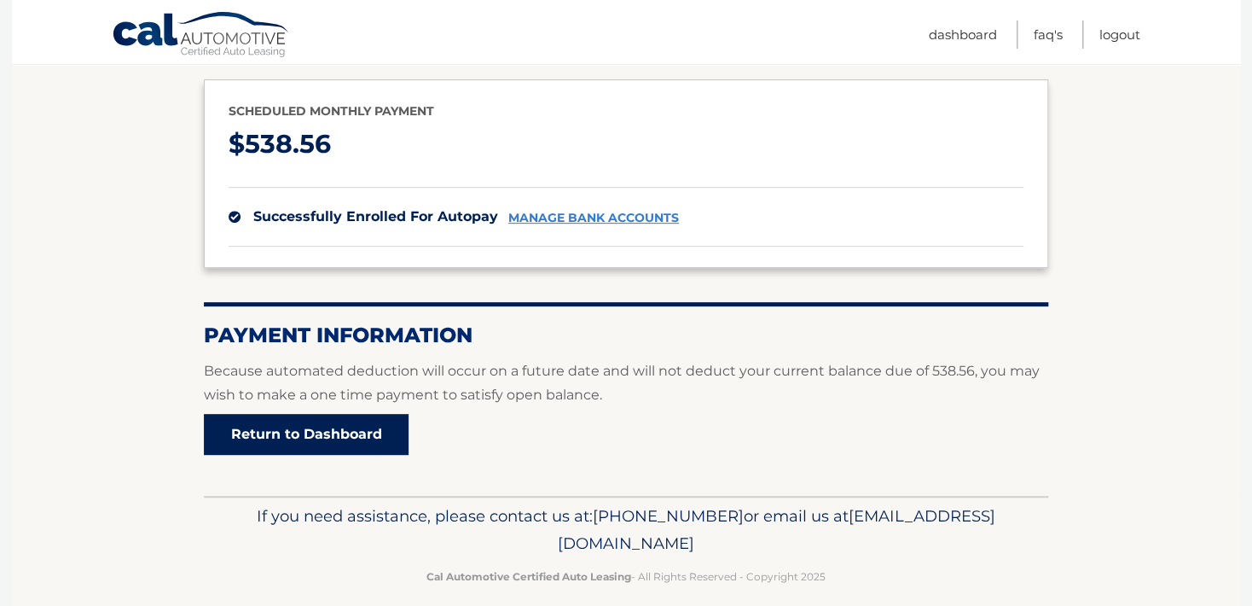
click at [256, 438] on link "Return to Dashboard" at bounding box center [306, 434] width 205 height 41
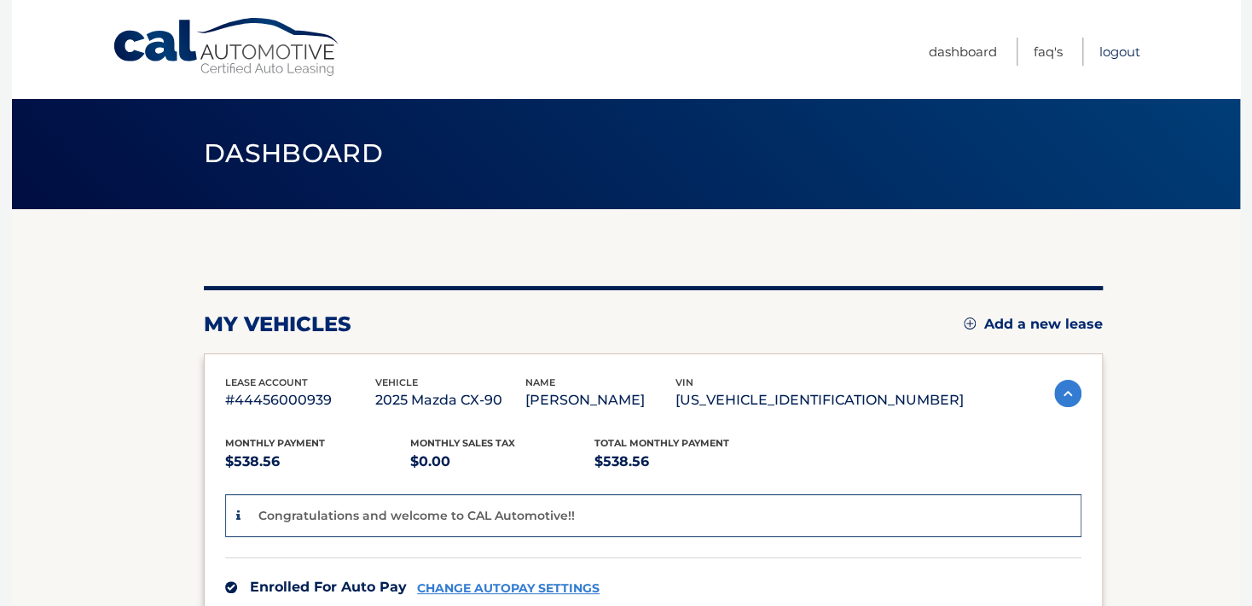
click at [1120, 51] on link "Logout" at bounding box center [1119, 52] width 41 height 28
